Goal: Information Seeking & Learning: Learn about a topic

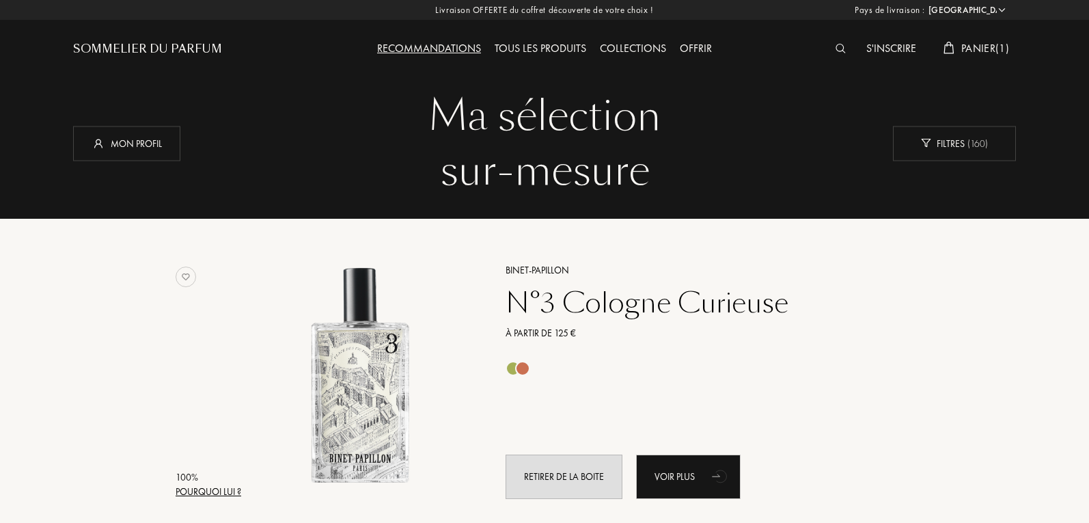
select select "FR"
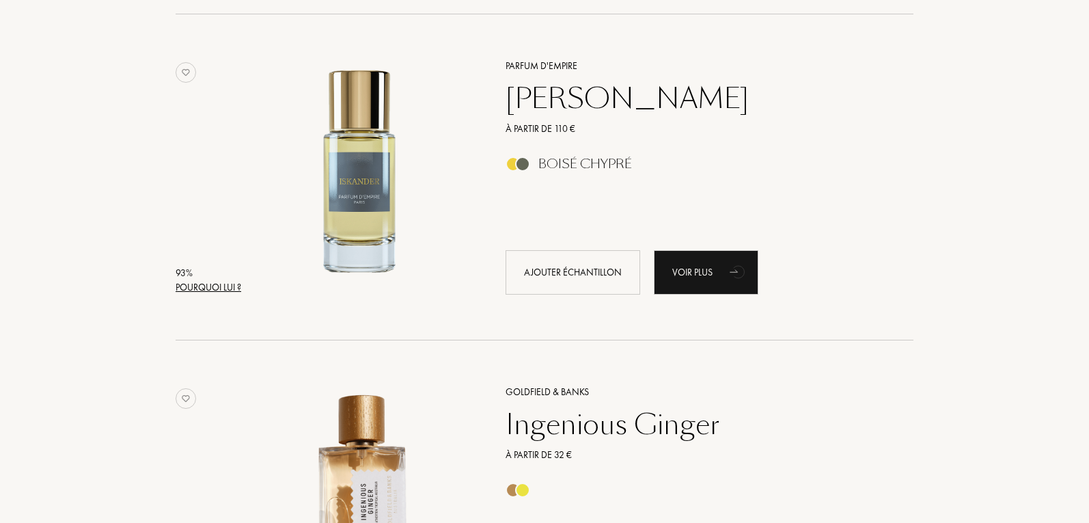
scroll to position [820, 0]
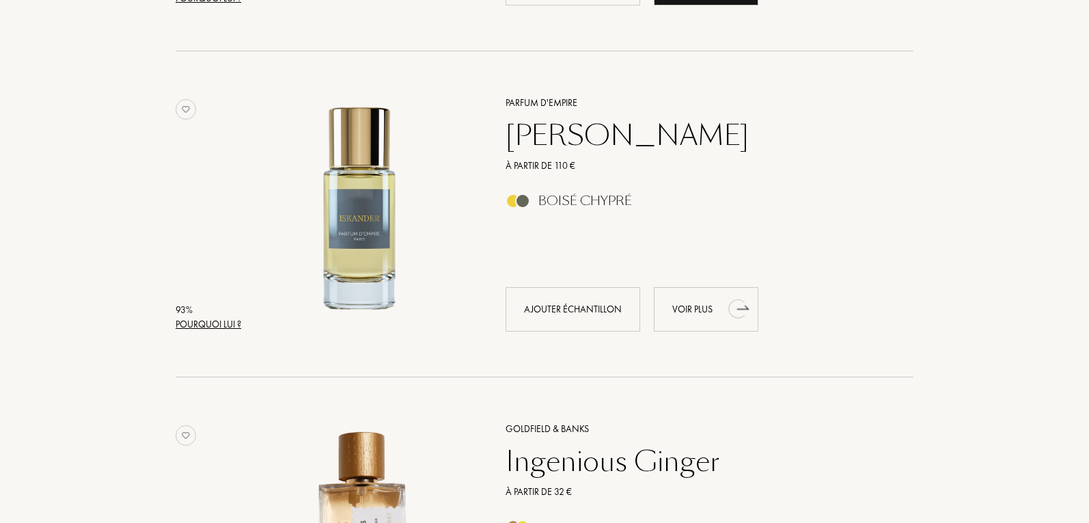
click at [714, 303] on div "Voir plus" at bounding box center [706, 309] width 105 height 44
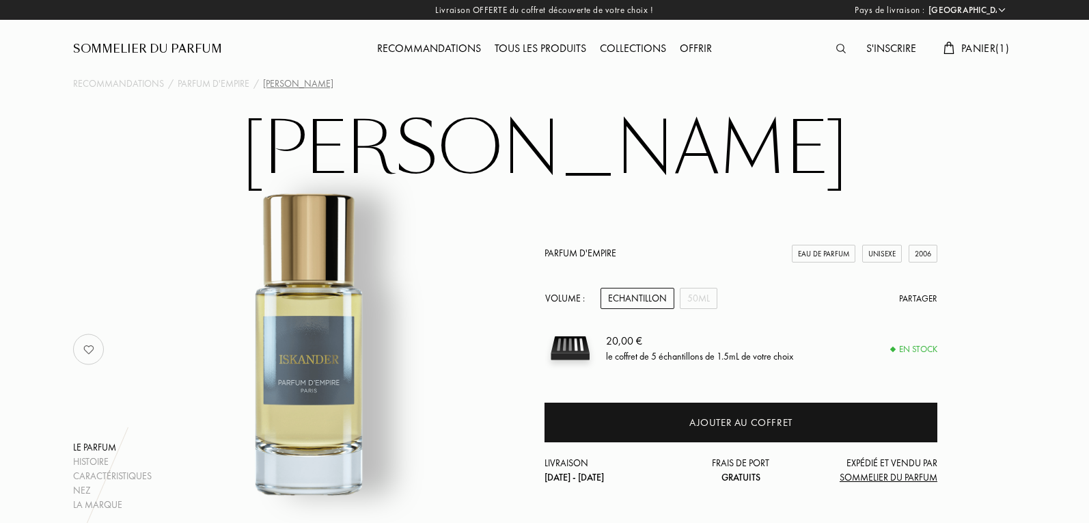
select select "FR"
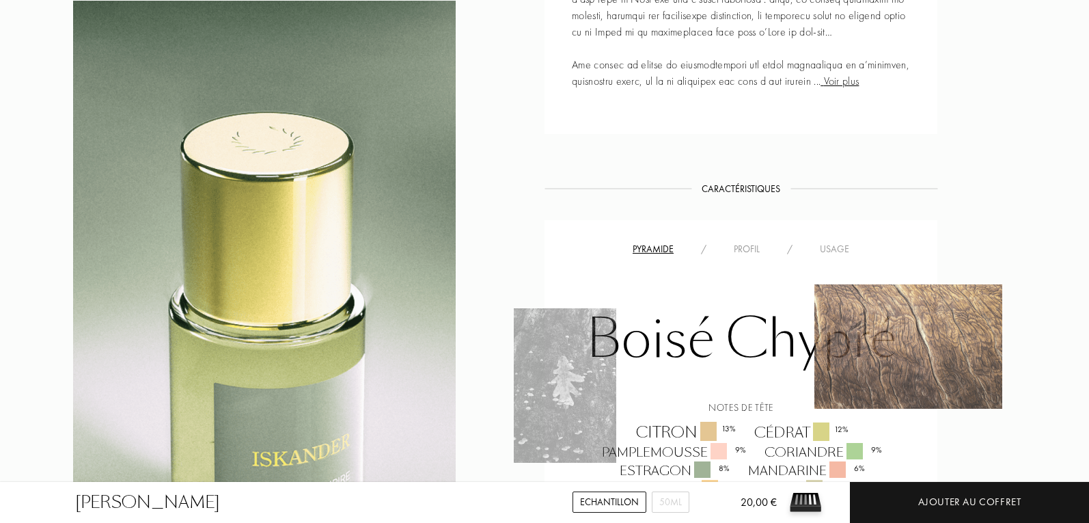
scroll to position [888, 0]
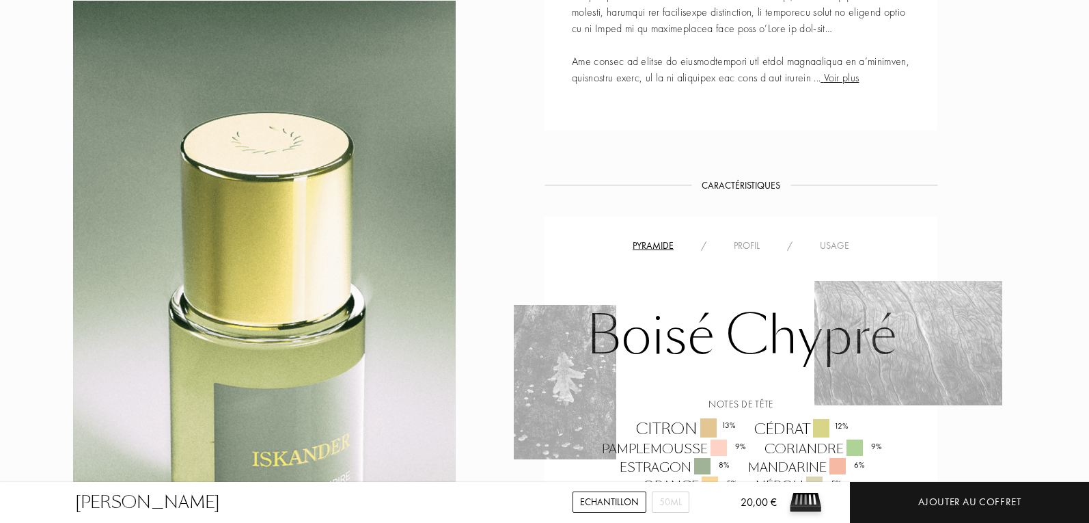
click at [834, 250] on div "Usage" at bounding box center [834, 245] width 57 height 14
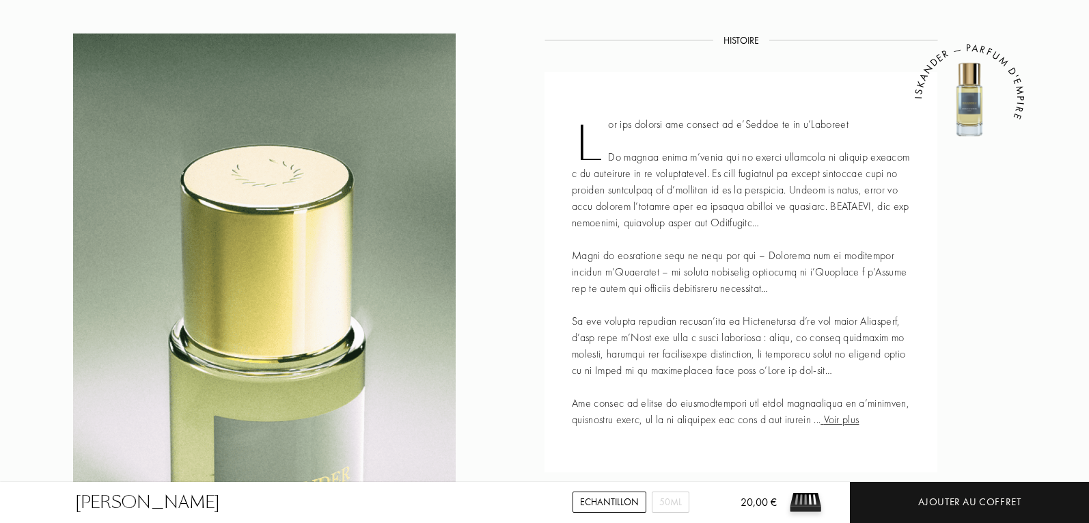
scroll to position [205, 0]
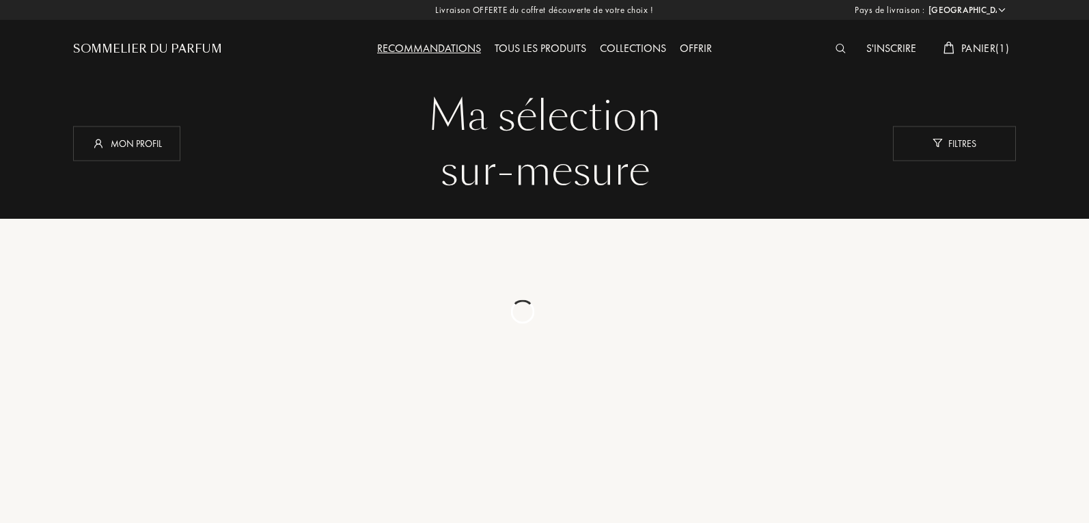
select select "FR"
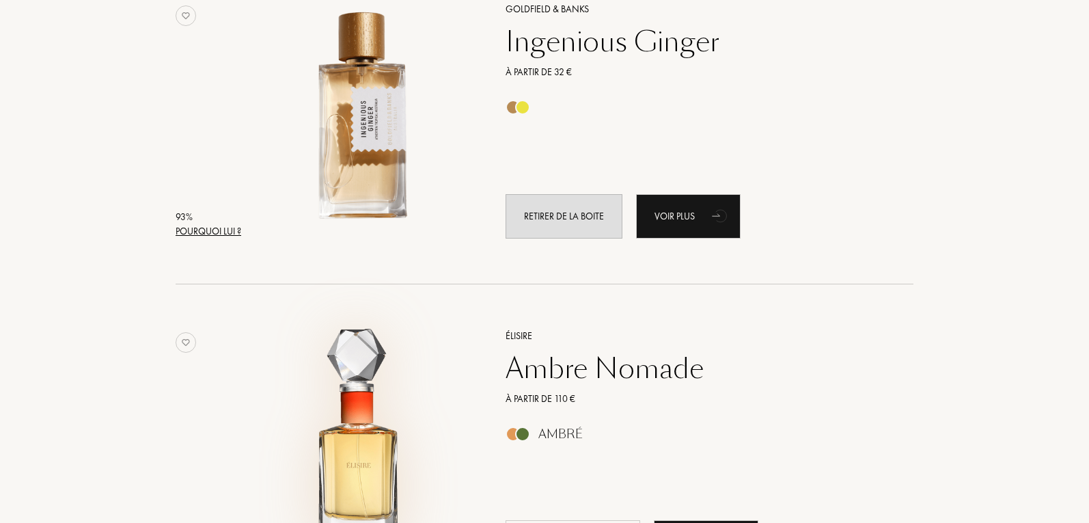
scroll to position [1230, 0]
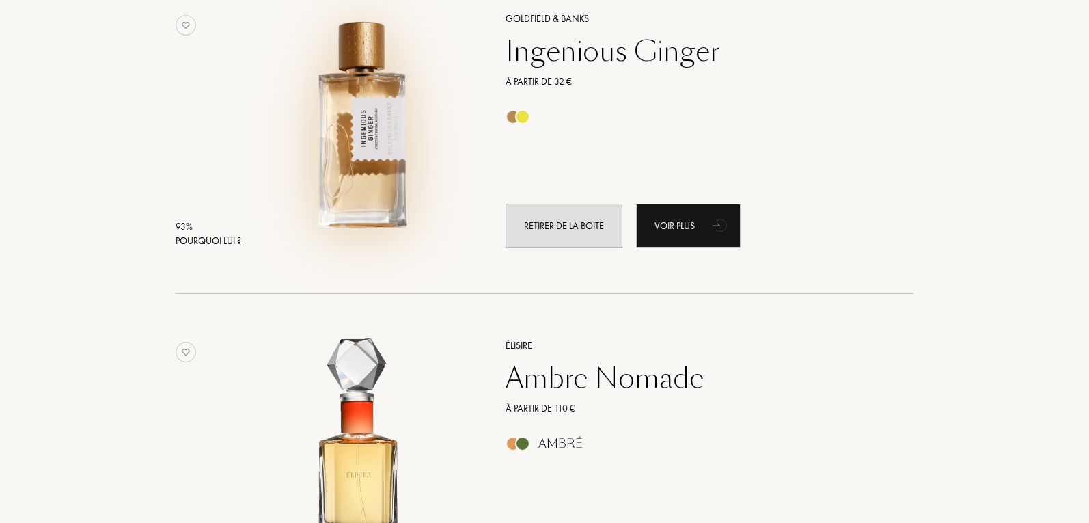
click at [353, 161] on img at bounding box center [360, 124] width 228 height 228
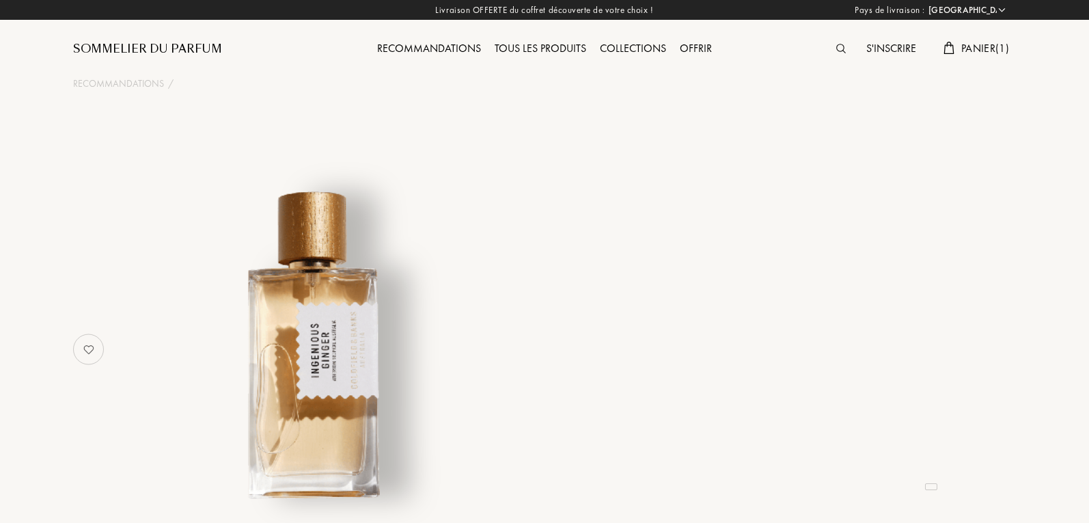
select select "FR"
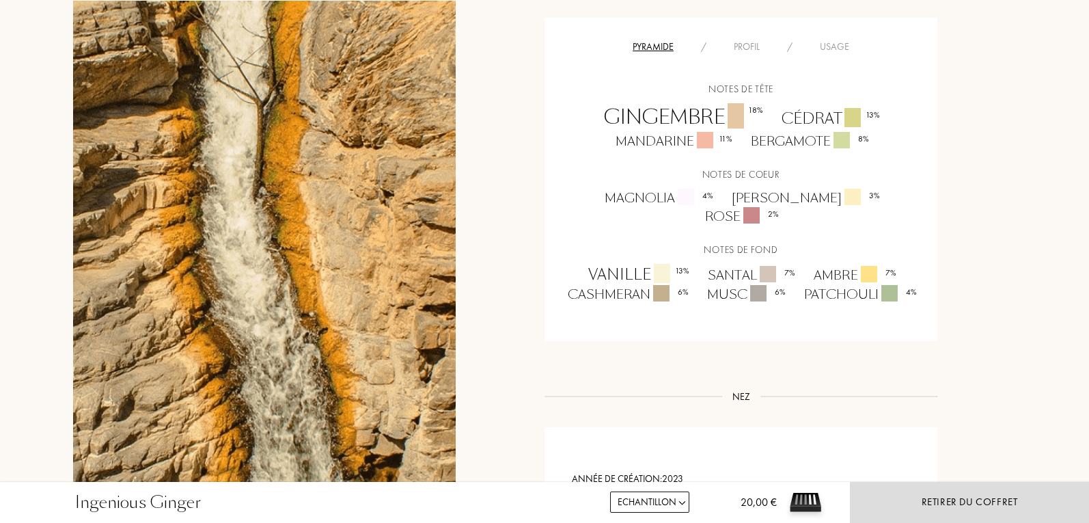
scroll to position [820, 0]
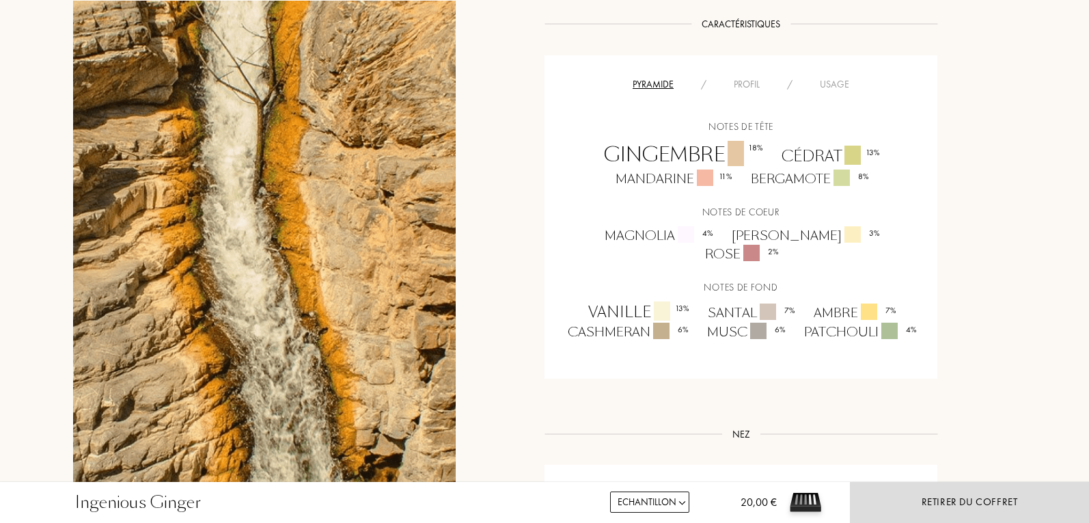
click at [745, 93] on div "Notes de tête Gingembre 18 % Cédrat 13 % Mandarine 11 % Bergamote 8 % Notes de …" at bounding box center [741, 216] width 372 height 249
click at [769, 83] on div "Profil" at bounding box center [746, 84] width 53 height 14
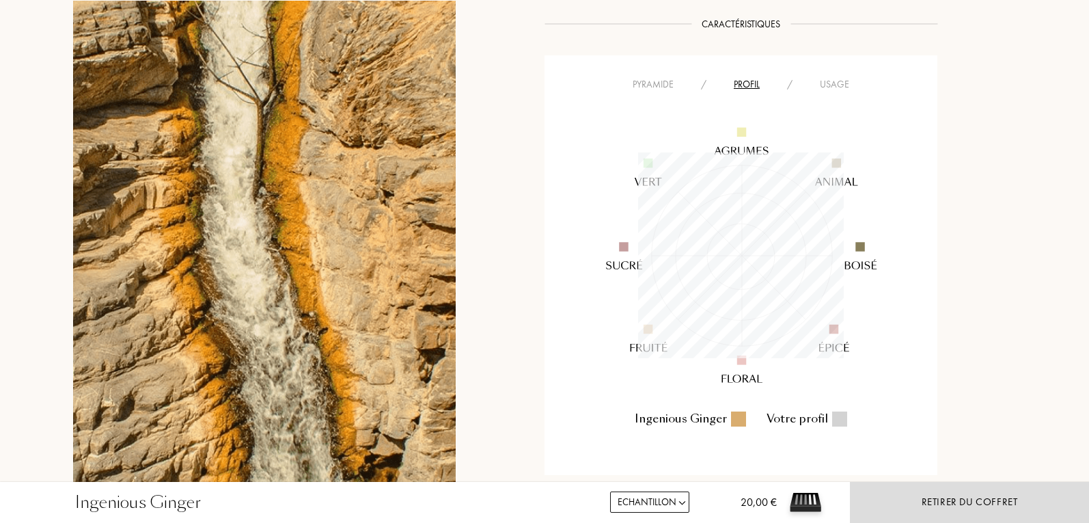
scroll to position [206, 206]
click at [843, 84] on div "Usage" at bounding box center [834, 84] width 57 height 14
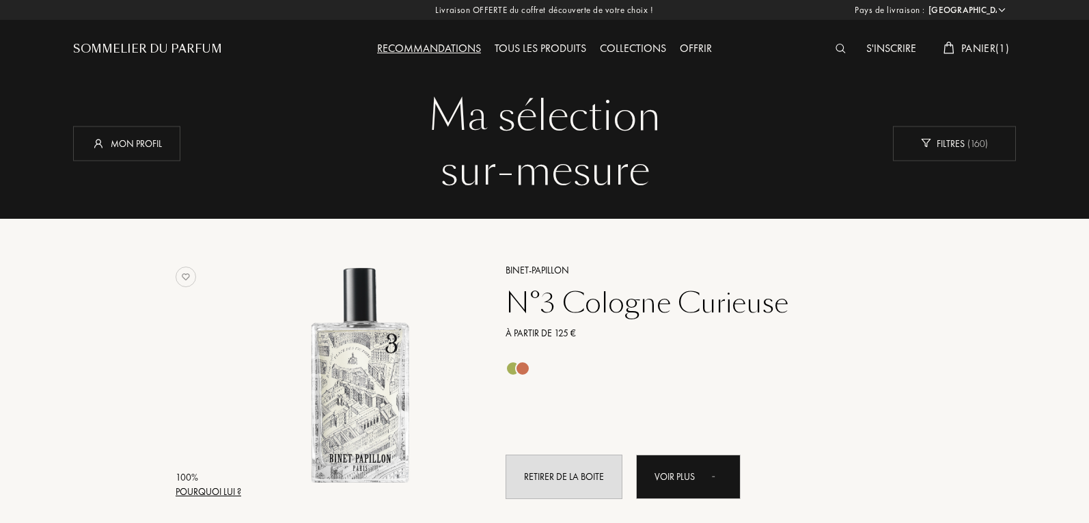
select select "FR"
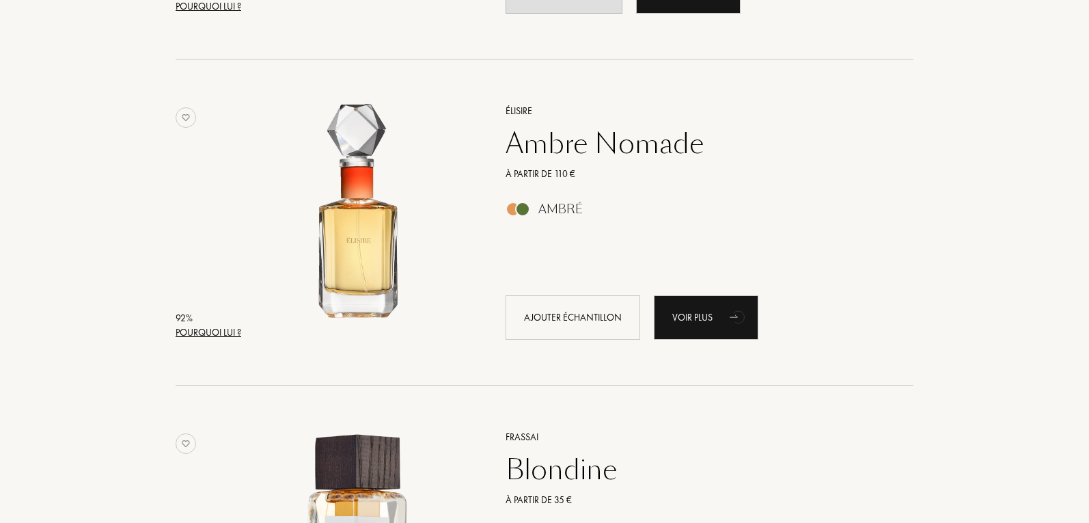
scroll to position [1435, 0]
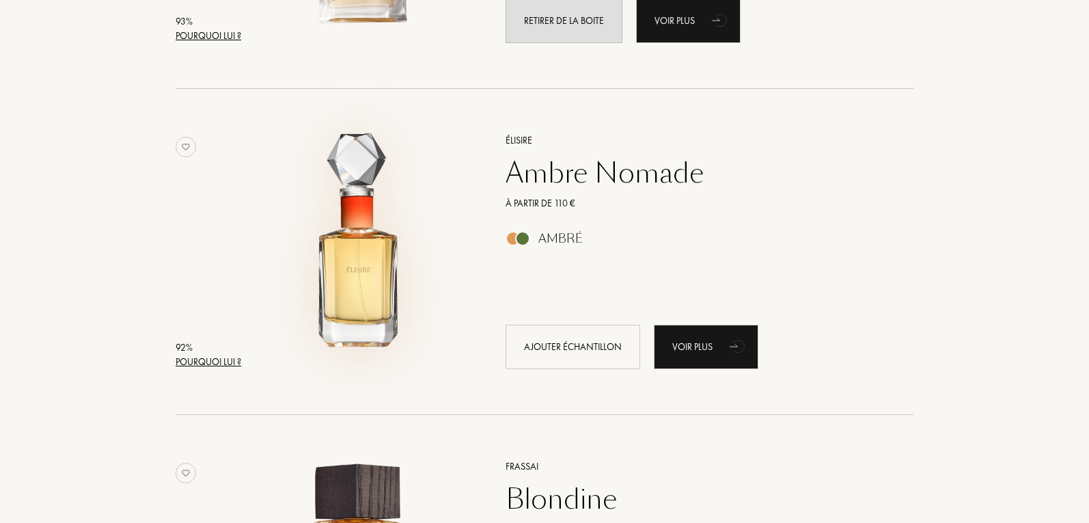
click at [362, 318] on img at bounding box center [360, 245] width 228 height 228
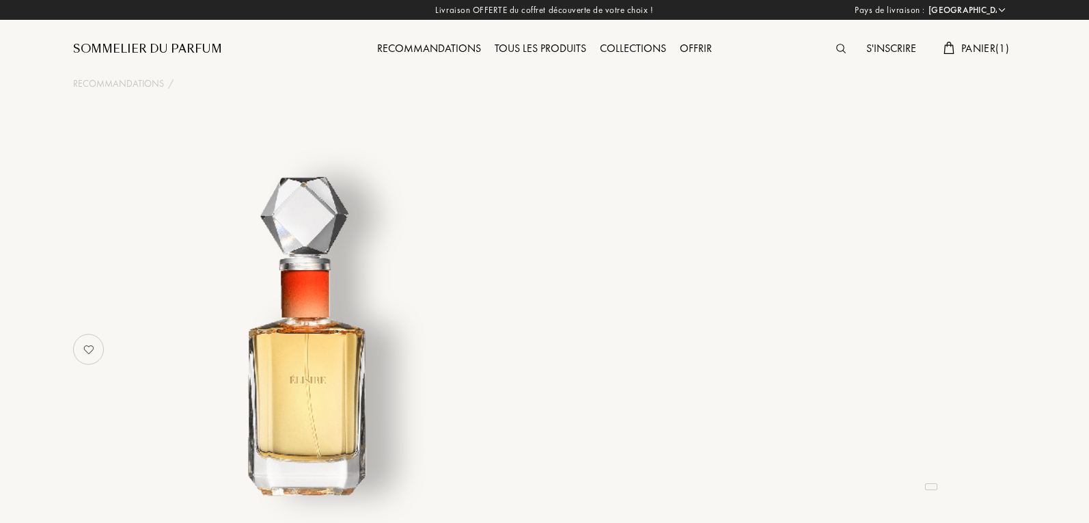
select select "FR"
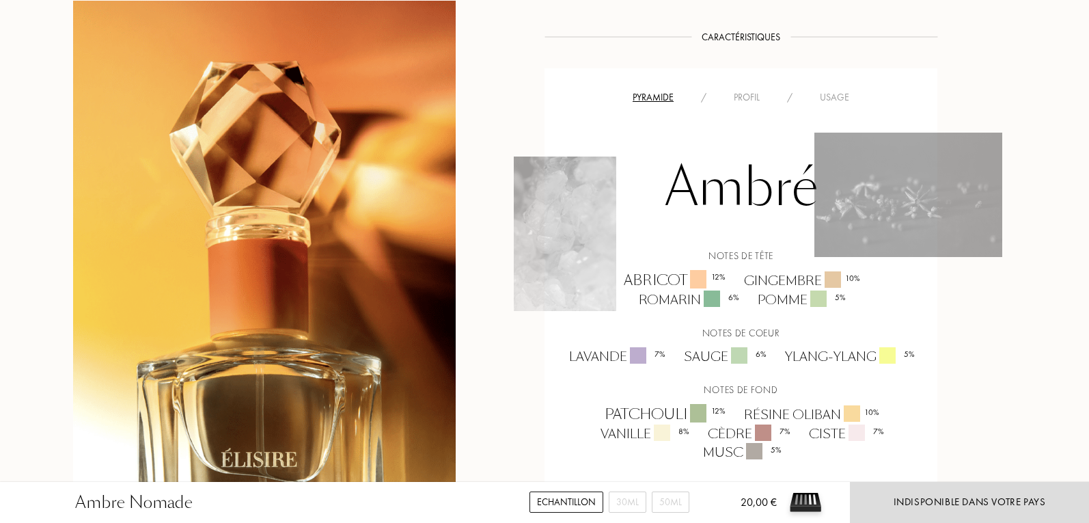
scroll to position [820, 0]
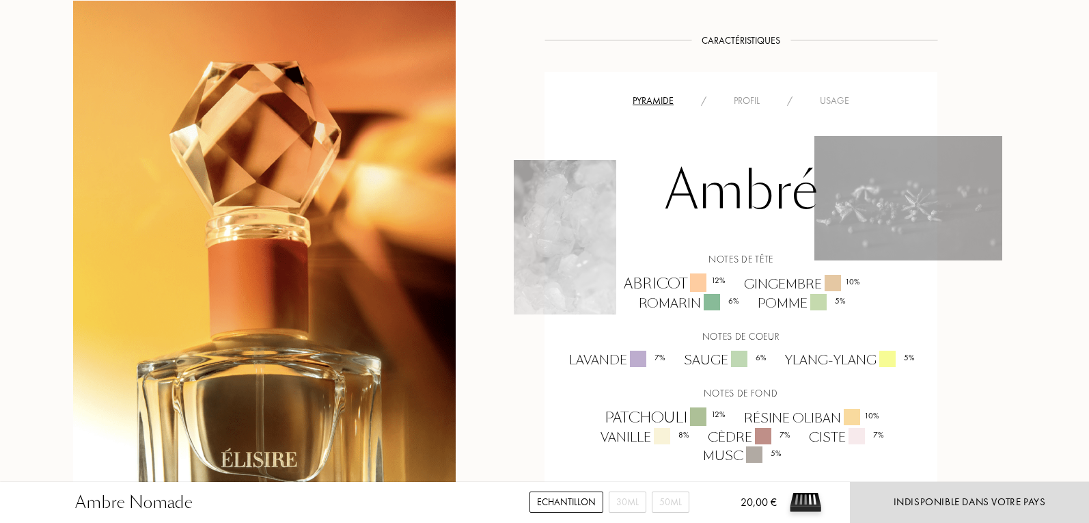
click at [746, 102] on div "Profil" at bounding box center [746, 101] width 53 height 14
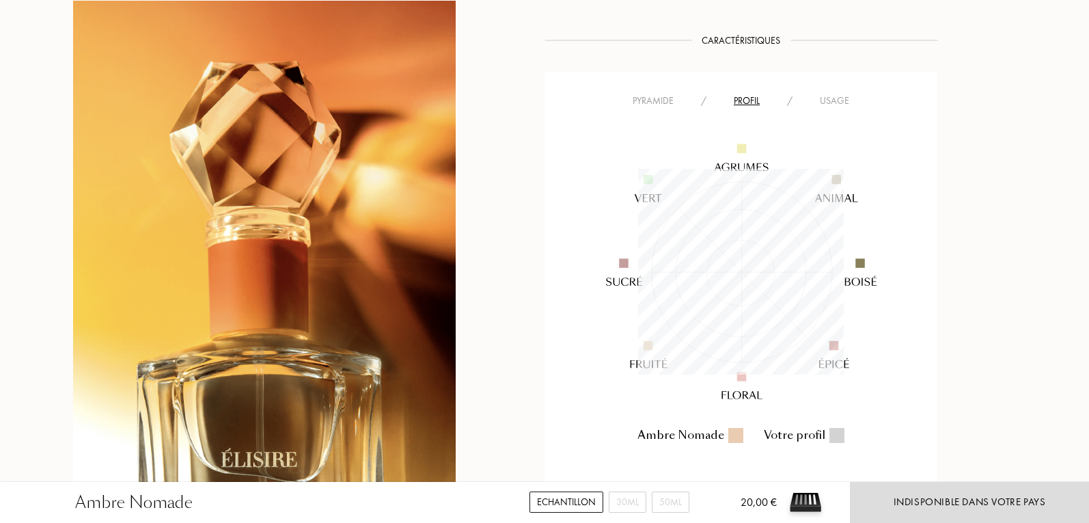
scroll to position [206, 206]
click at [819, 98] on div "Usage" at bounding box center [834, 101] width 57 height 14
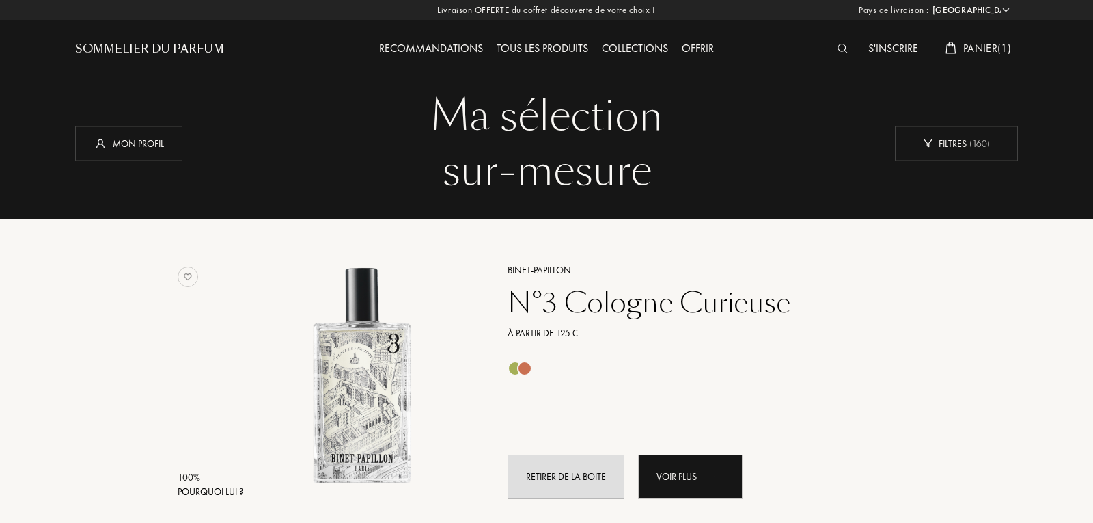
select select "FR"
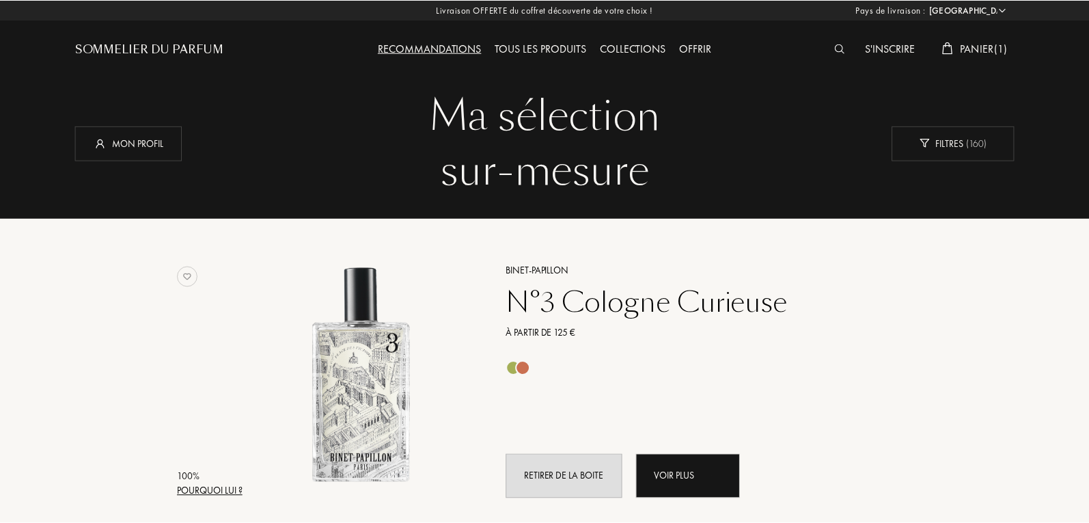
scroll to position [1435, 0]
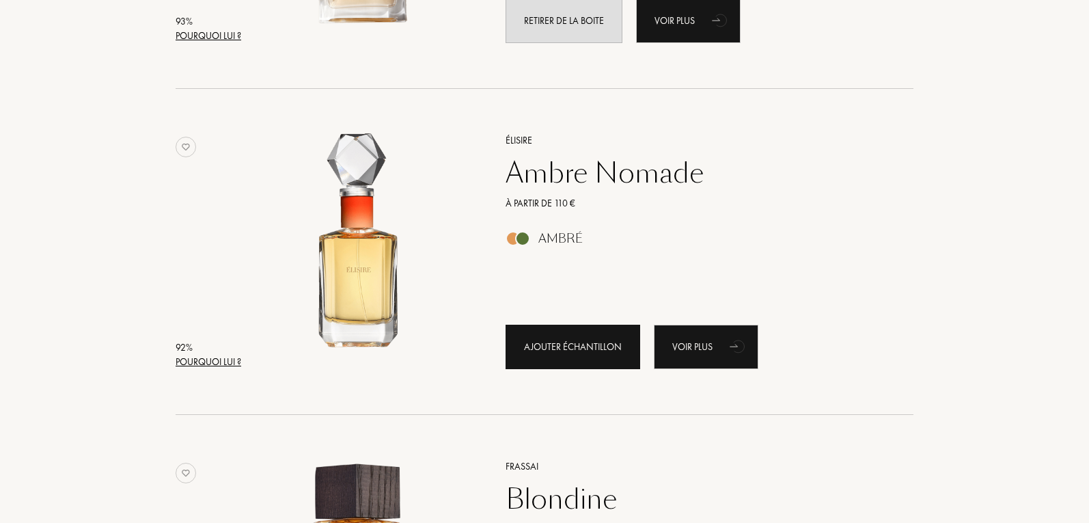
click at [562, 329] on div "Ajouter échantillon" at bounding box center [573, 347] width 135 height 44
